Goal: Complete application form: Complete application form

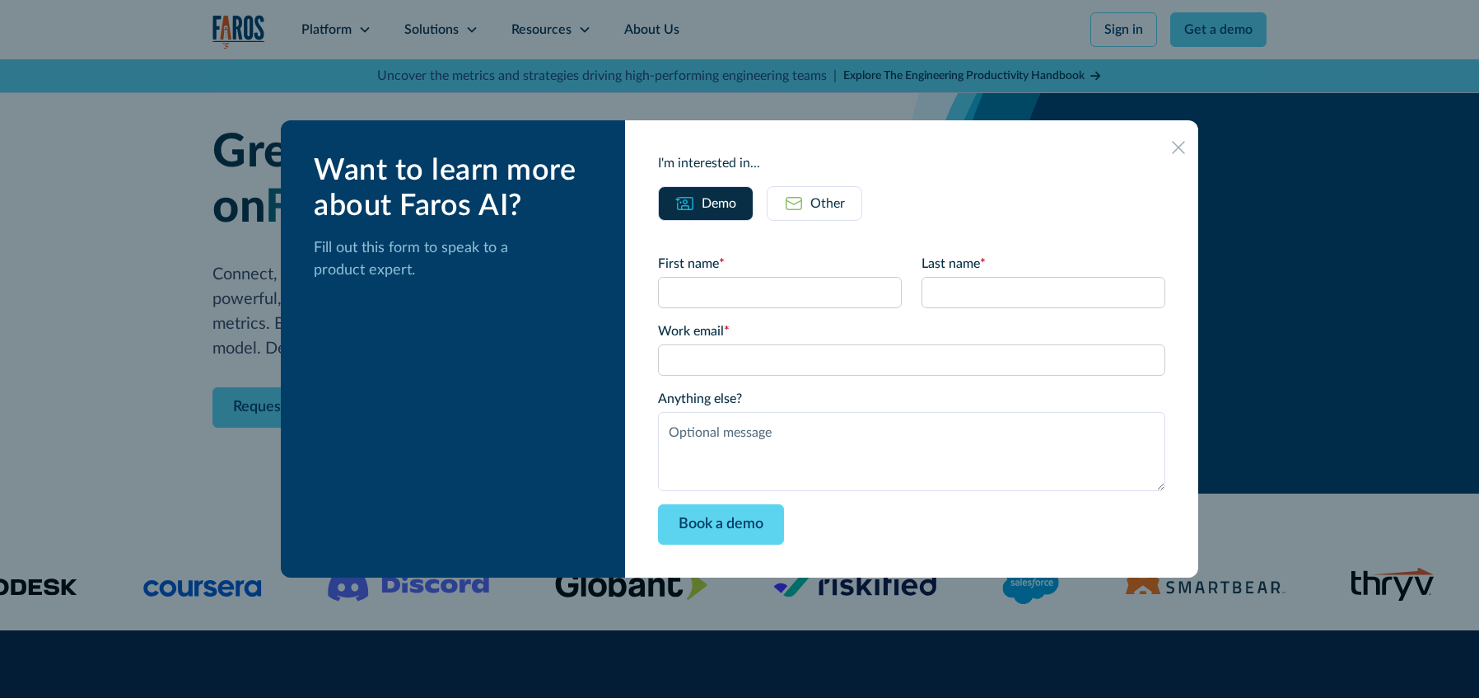
click at [841, 195] on div "Other" at bounding box center [827, 204] width 35 height 20
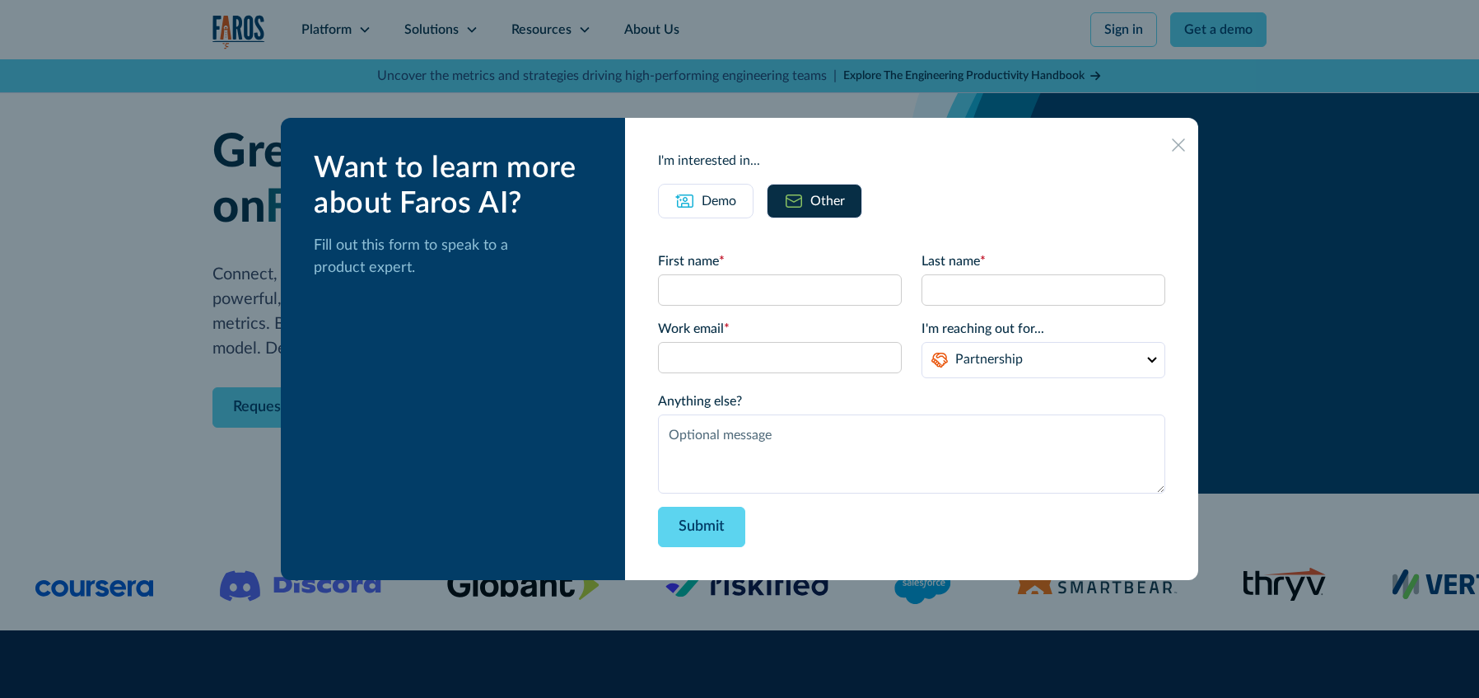
click at [729, 203] on div "Demo" at bounding box center [719, 201] width 35 height 20
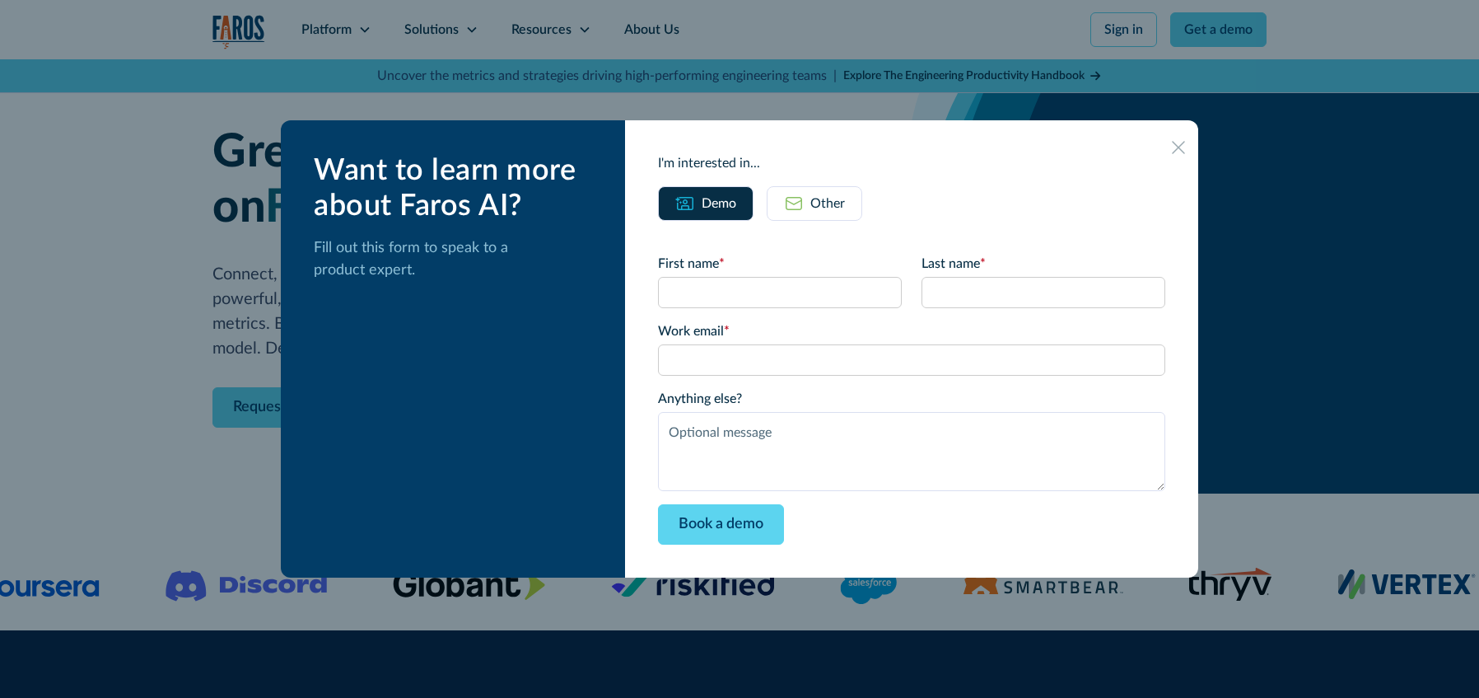
click at [826, 202] on link "Other" at bounding box center [815, 203] width 96 height 35
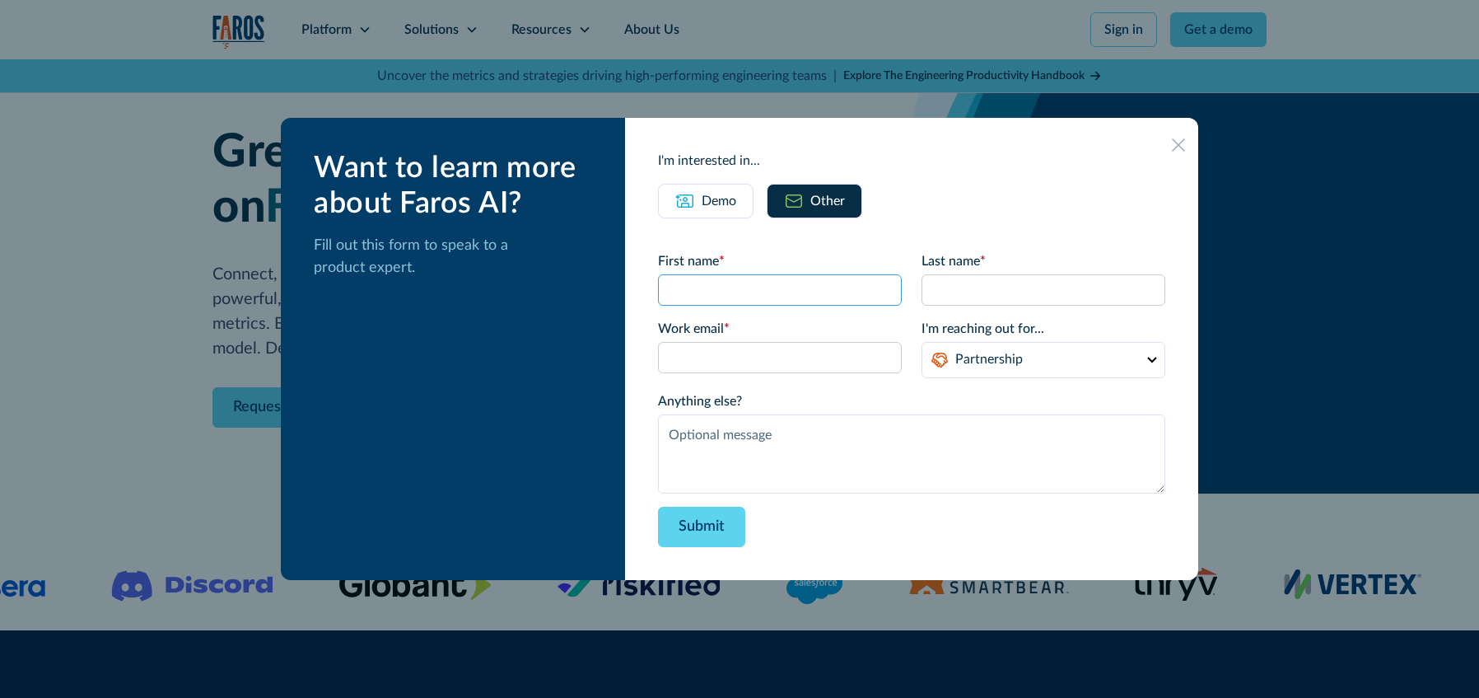
click at [751, 288] on input "First name *" at bounding box center [780, 289] width 244 height 31
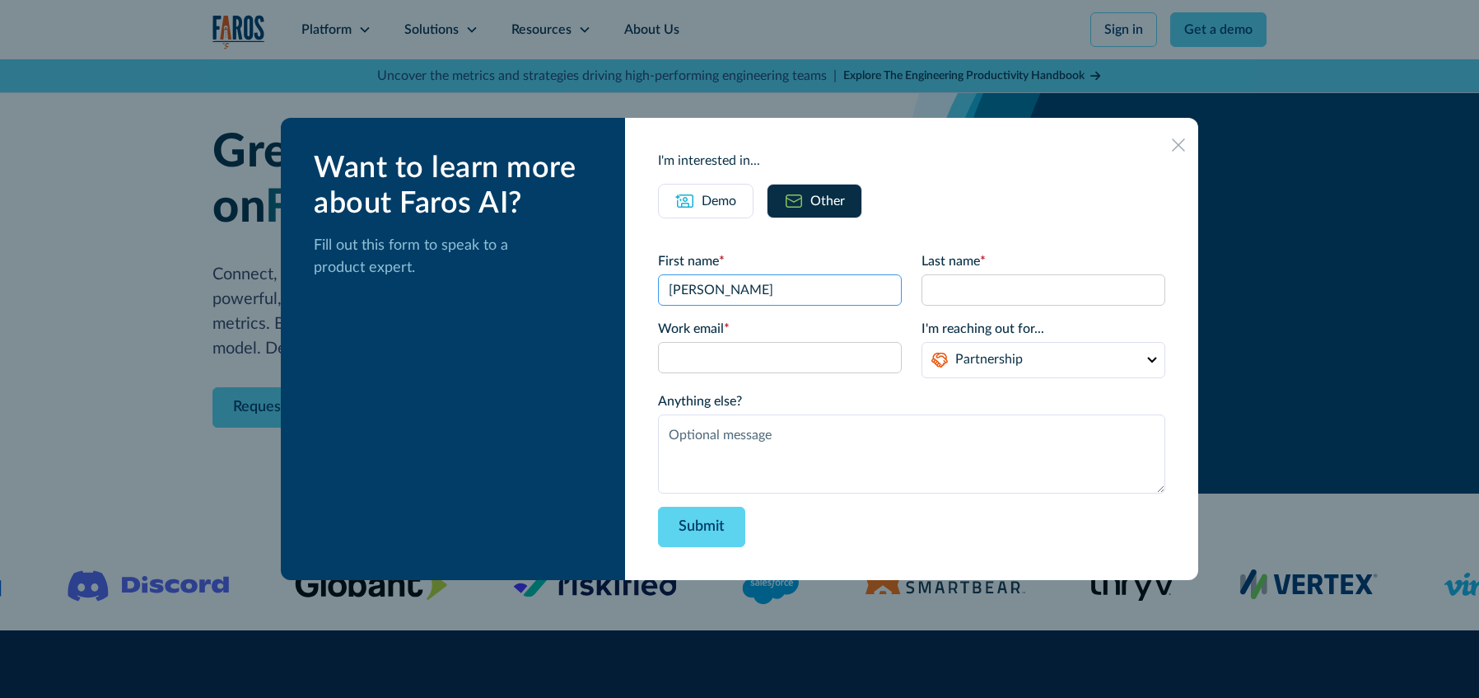
type input "[PERSON_NAME]"
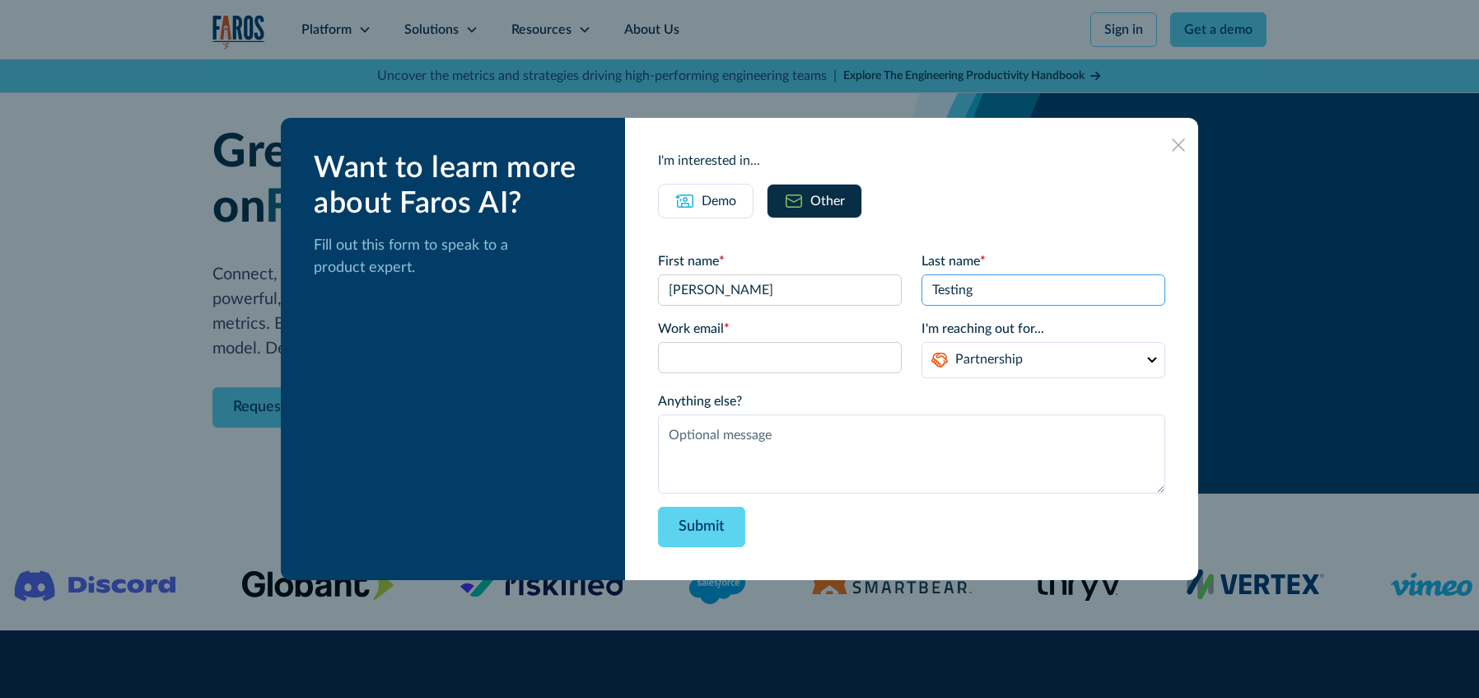
type input "Testing"
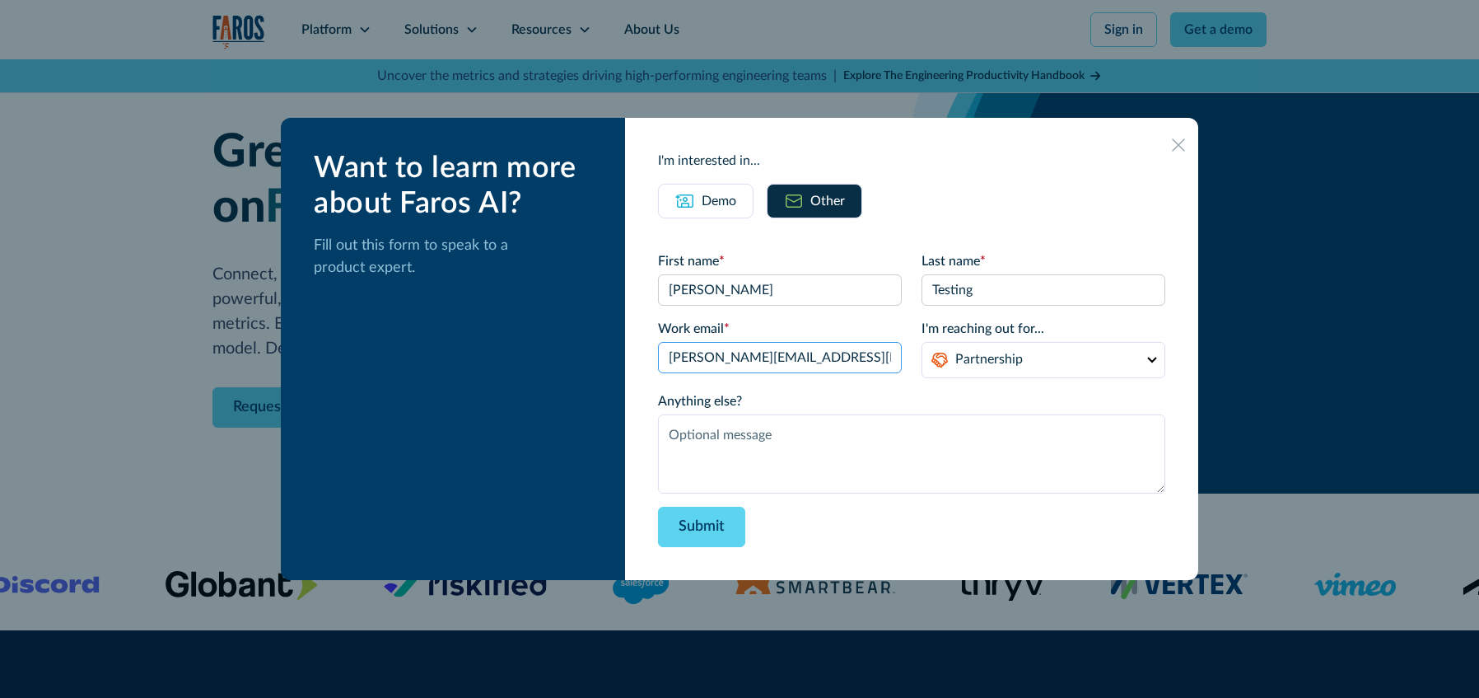
type input "[PERSON_NAME][EMAIL_ADDRESS][DOMAIN_NAME]"
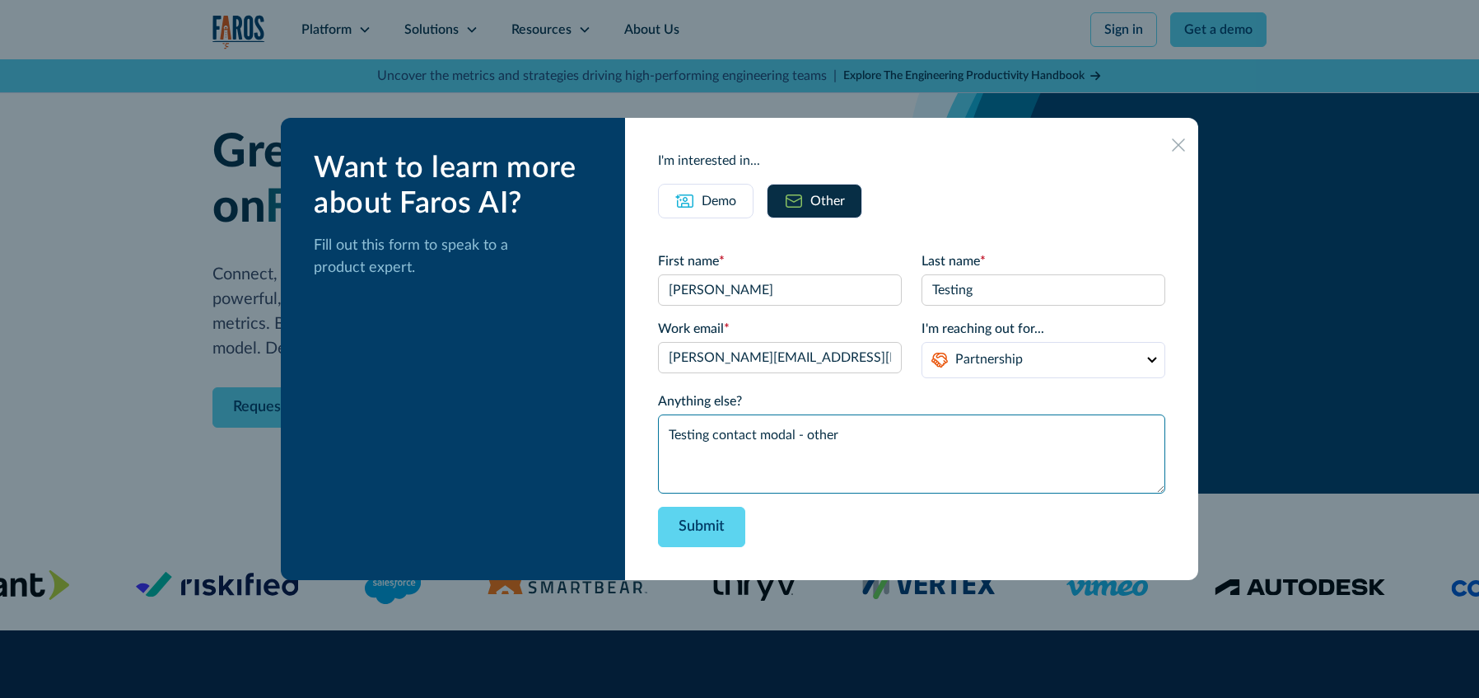
type textarea "Testing contact modal - other"
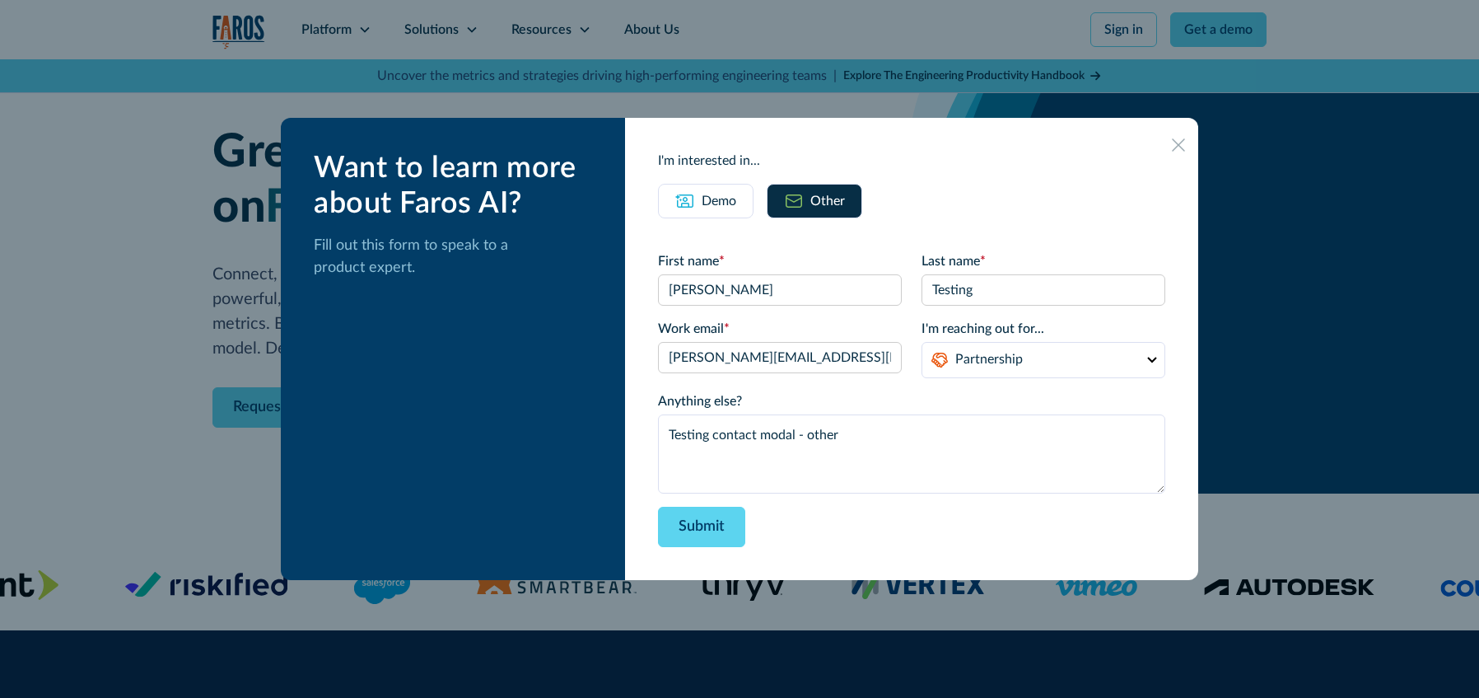
click at [620, 311] on div "Want to learn more about Faros AI? Fill out this form to speak to a product exp…" at bounding box center [453, 349] width 344 height 462
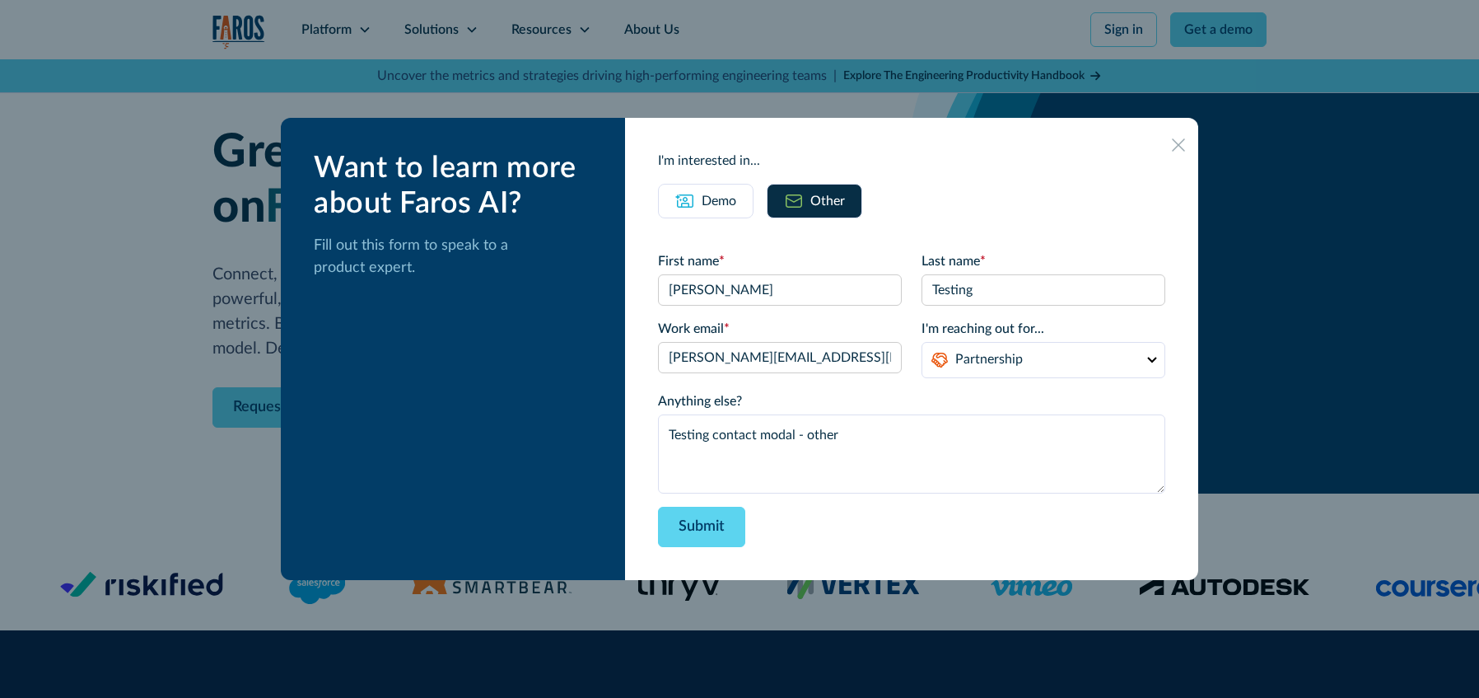
click at [861, 517] on div "Submit" at bounding box center [911, 527] width 507 height 40
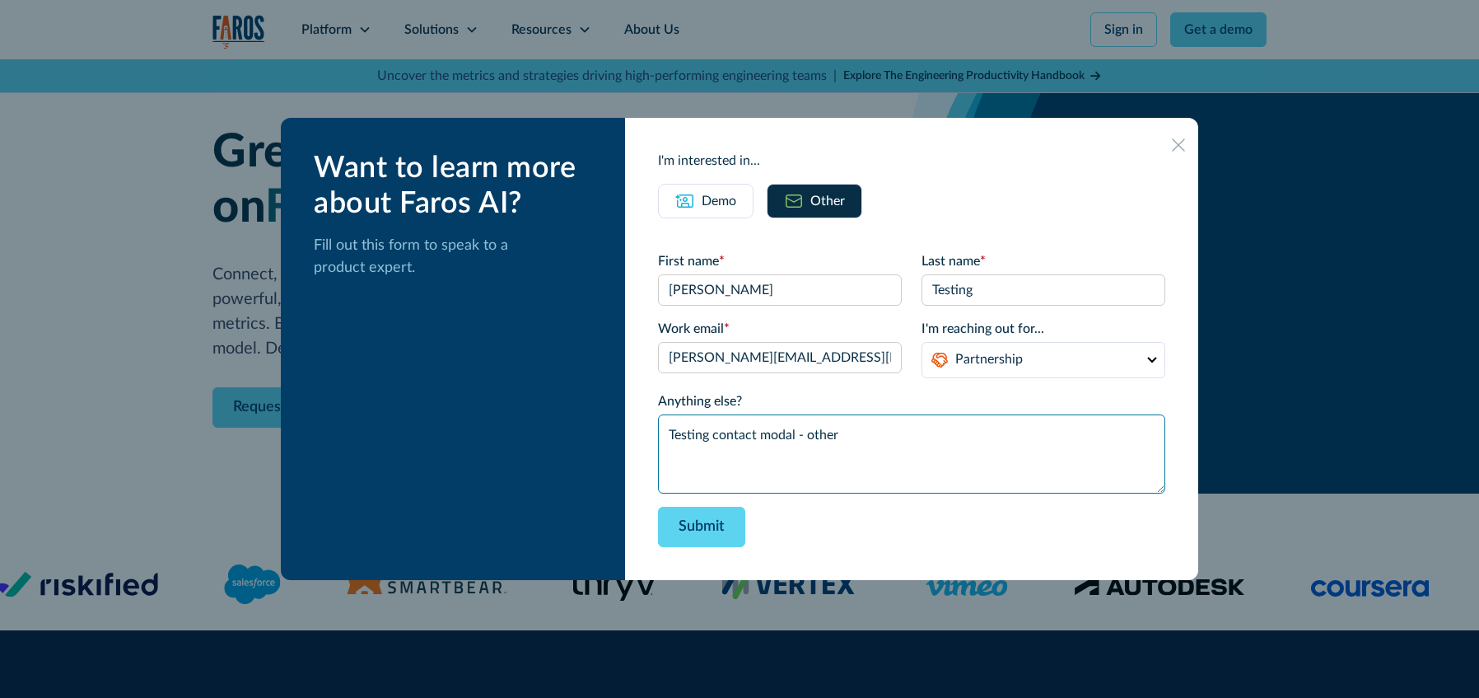
click at [922, 443] on textarea "Testing contact modal - other" at bounding box center [911, 453] width 507 height 79
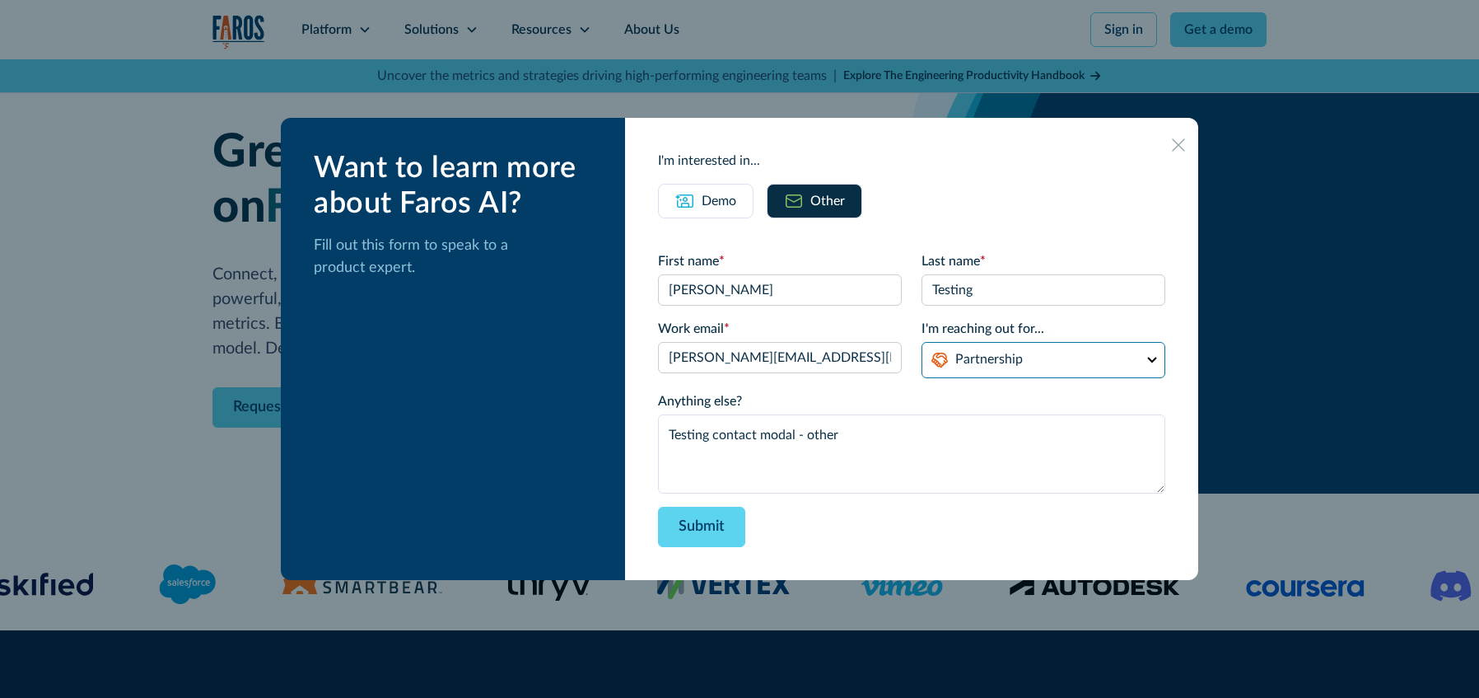
click at [1028, 355] on select "Partnership Support Other" at bounding box center [1044, 360] width 244 height 36
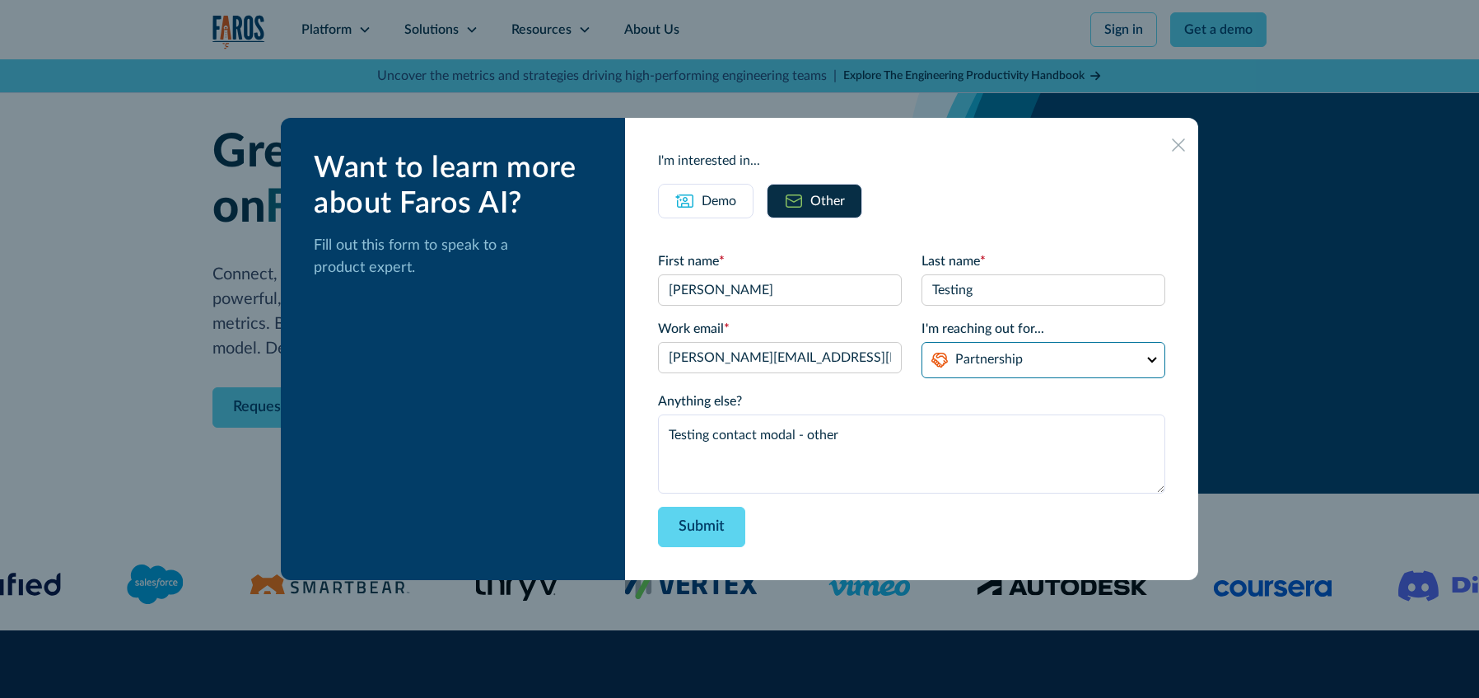
select select "support"
click at [922, 342] on select "Partnership Support Other" at bounding box center [1044, 360] width 244 height 36
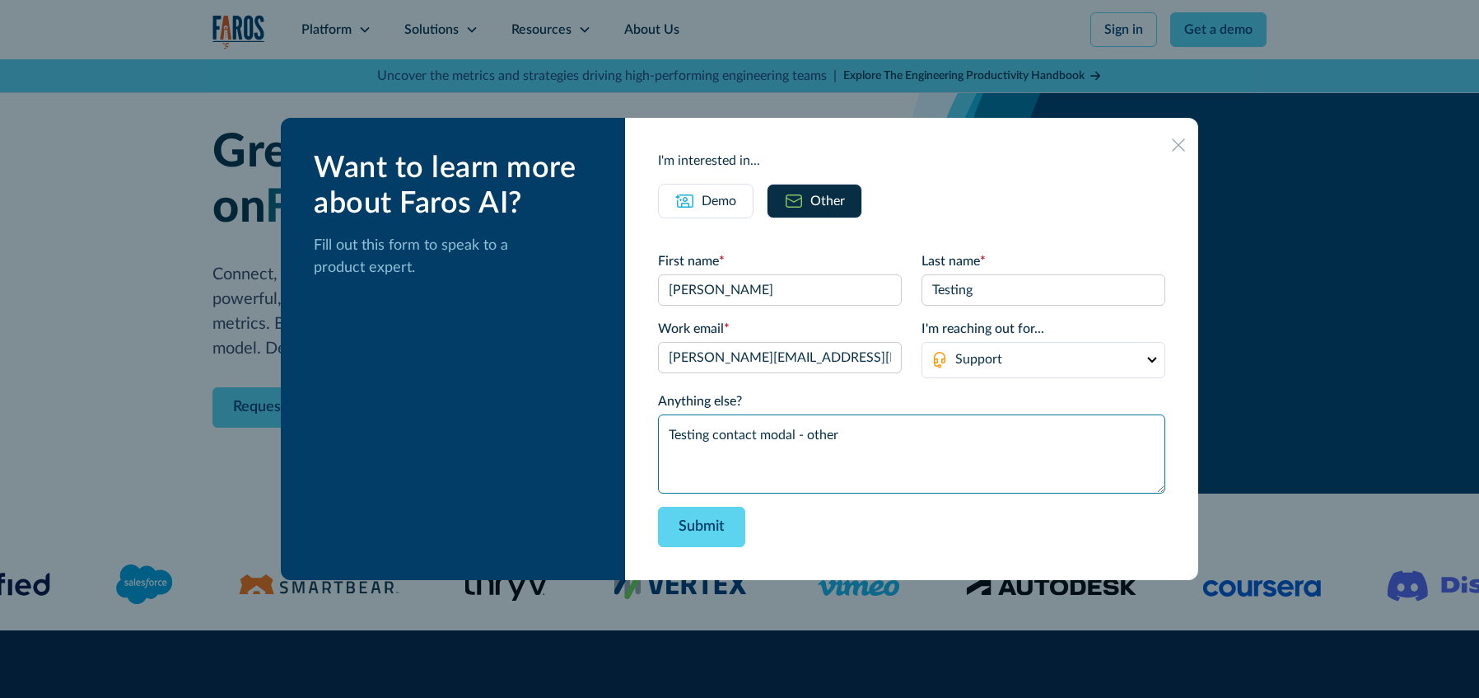
click at [980, 464] on textarea "Testing contact modal - other" at bounding box center [911, 453] width 507 height 79
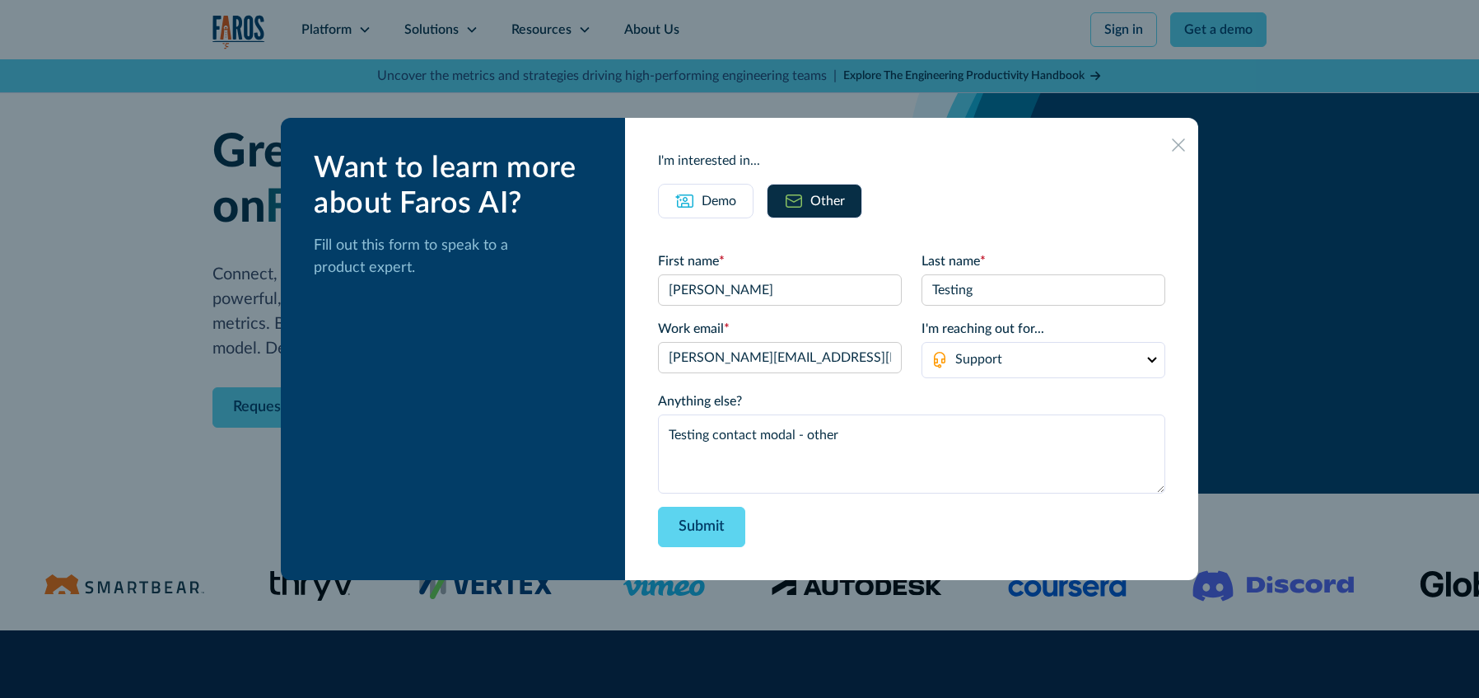
click at [731, 208] on div "Demo" at bounding box center [719, 201] width 35 height 20
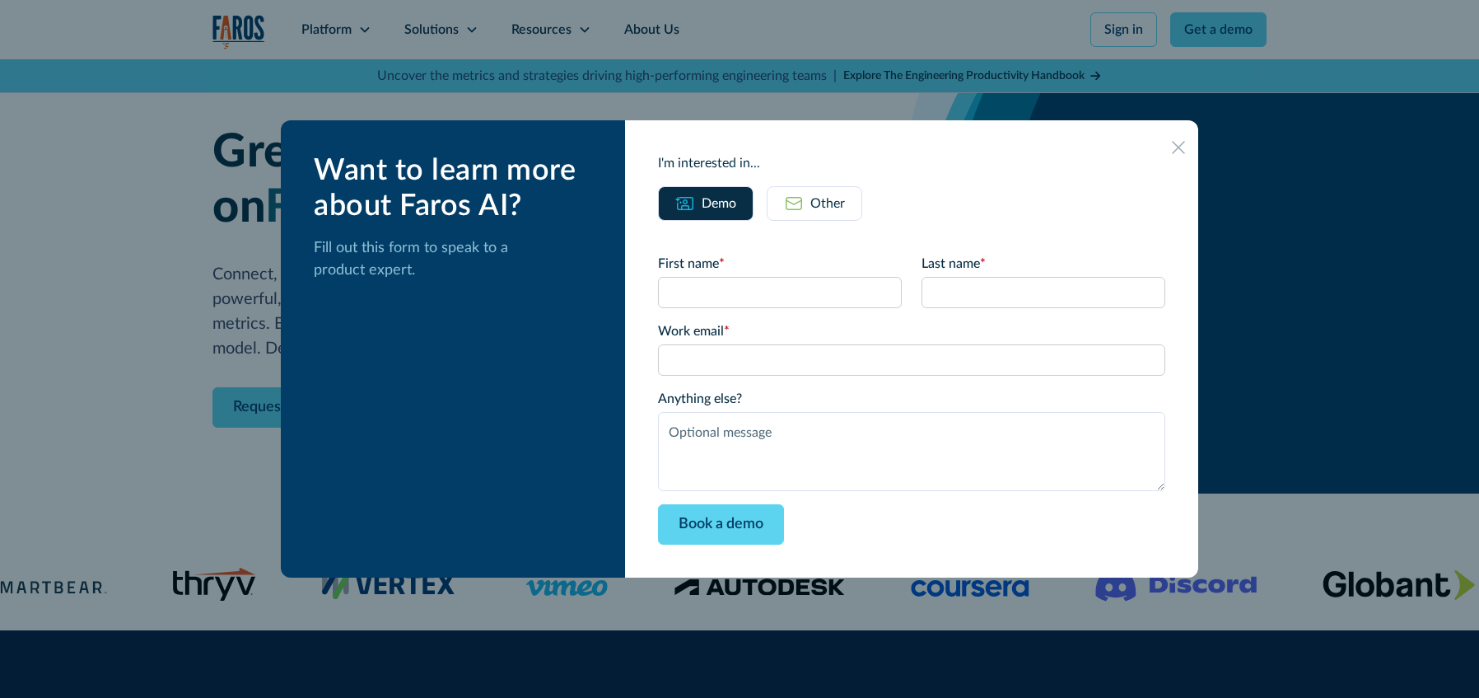
click at [826, 206] on link "Other" at bounding box center [815, 203] width 96 height 35
